Goal: Task Accomplishment & Management: Manage account settings

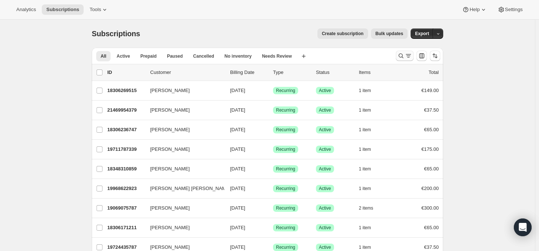
click at [401, 58] on icon "Search and filter results" at bounding box center [400, 55] width 7 height 7
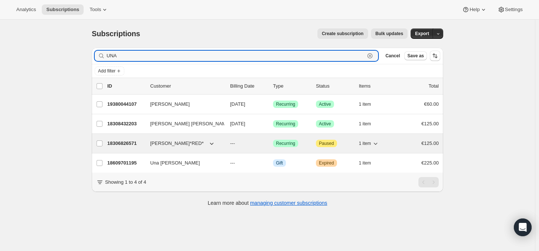
type input "UNA"
click at [129, 145] on p "18306826571" at bounding box center [125, 143] width 37 height 7
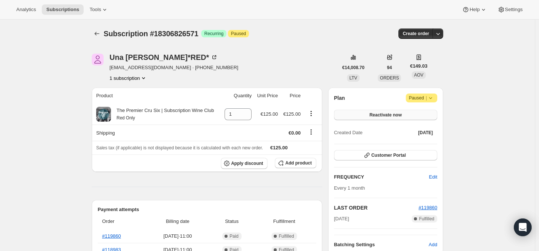
click at [405, 116] on button "Reactivate now" at bounding box center [385, 115] width 103 height 10
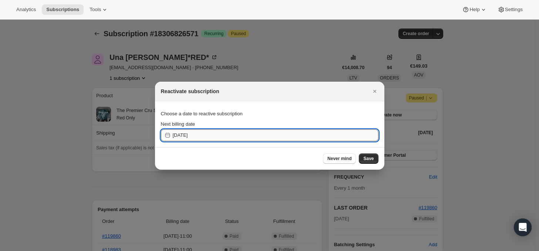
click at [219, 139] on input "[DATE]" at bounding box center [276, 135] width 206 height 12
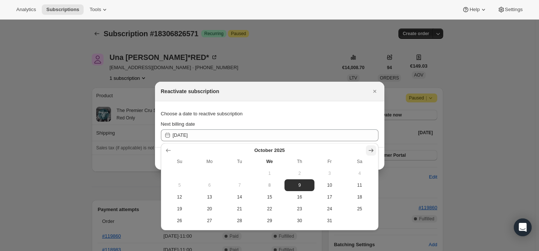
click at [369, 150] on icon "Show next month, November 2025" at bounding box center [370, 150] width 7 height 7
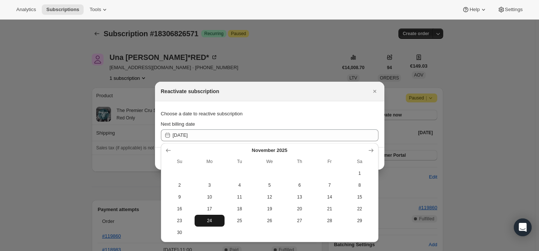
click at [210, 220] on span "24" at bounding box center [210, 221] width 24 height 6
type input "[DATE]"
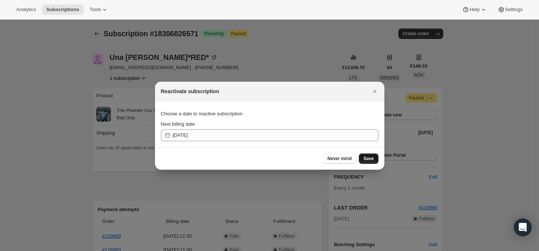
click at [365, 158] on span "Save" at bounding box center [368, 159] width 10 height 6
